Goal: Information Seeking & Learning: Learn about a topic

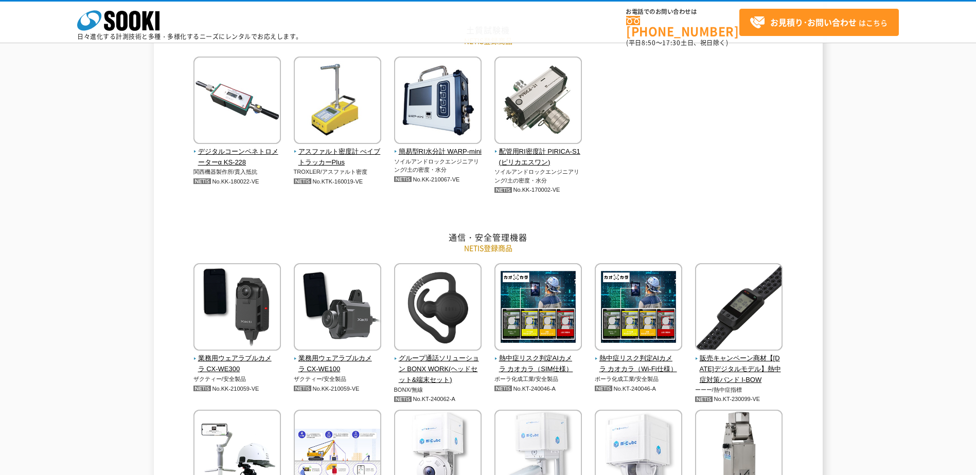
scroll to position [1543, 0]
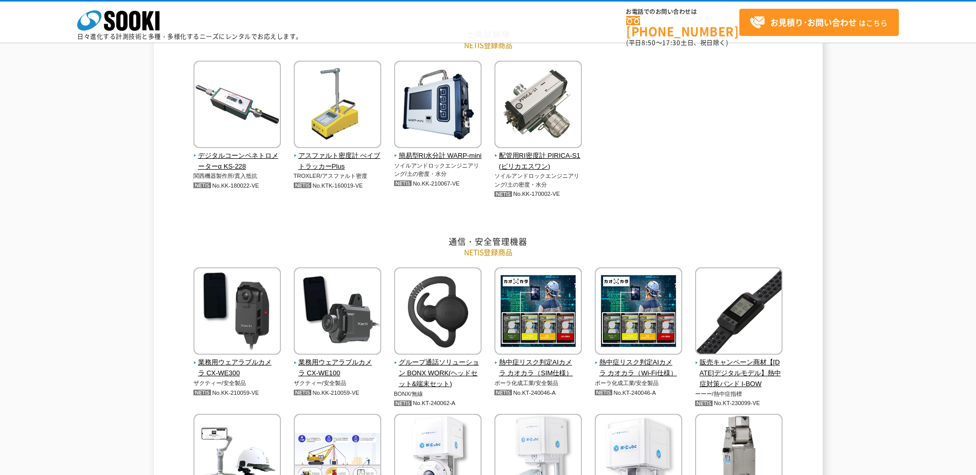
drag, startPoint x: 632, startPoint y: 107, endPoint x: 641, endPoint y: 73, distance: 35.1
click at [632, 107] on div "デジタルコーンペネトロメーターα KS-228 関西機器製作所/貫入抵抗 No.KK-180022-VE No.KTK-160019-VE" at bounding box center [488, 141] width 602 height 160
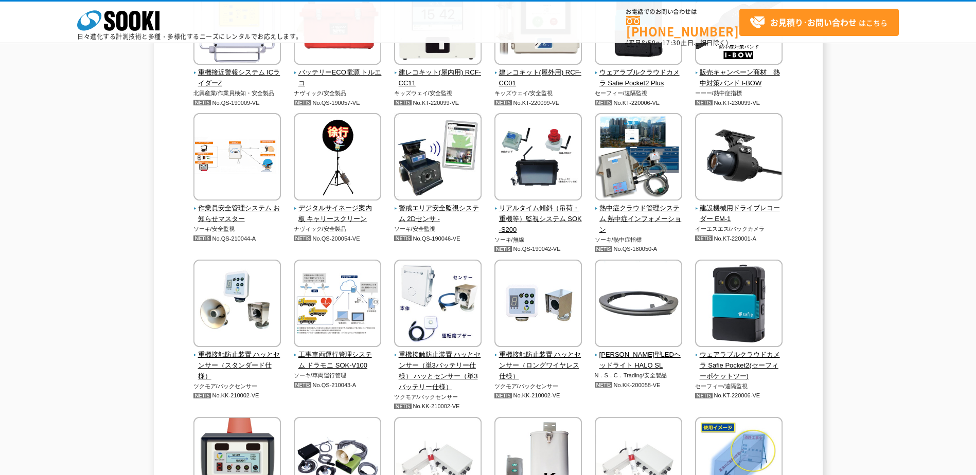
scroll to position [2161, 0]
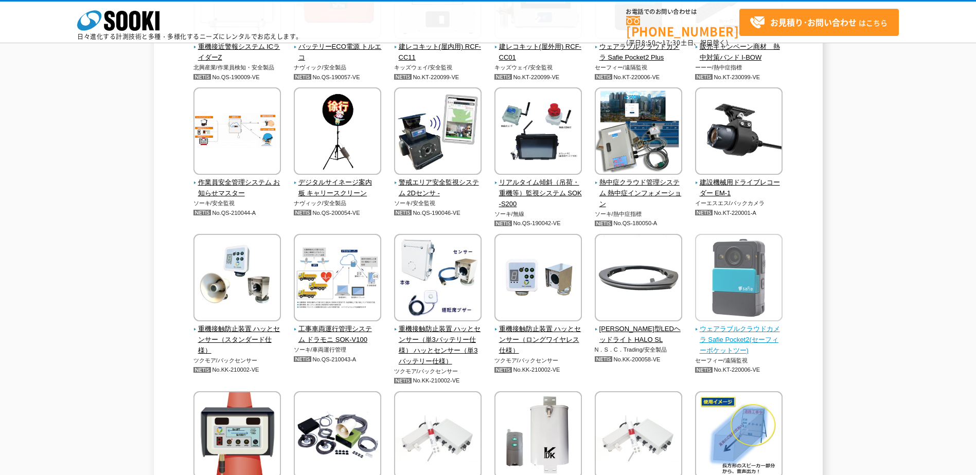
click at [729, 343] on span "ウェアラブルクラウドカメラ Safie Pocket2(セーフィーポケットツー)" at bounding box center [739, 340] width 88 height 32
